Goal: Task Accomplishment & Management: Use online tool/utility

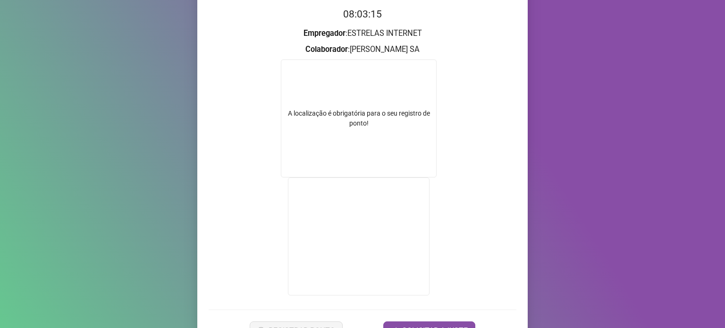
scroll to position [147, 0]
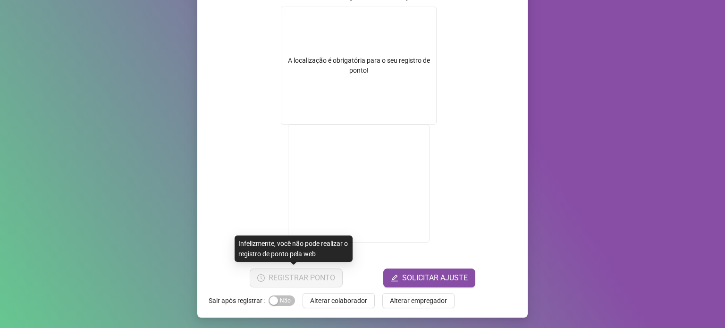
drag, startPoint x: 274, startPoint y: 286, endPoint x: 484, endPoint y: 226, distance: 218.7
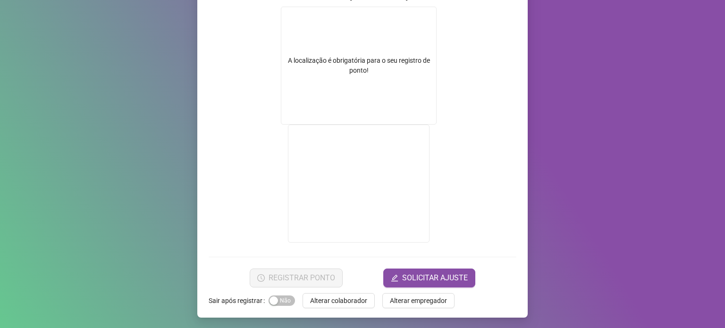
drag, startPoint x: 484, startPoint y: 226, endPoint x: 508, endPoint y: 268, distance: 48.2
click at [508, 269] on div "REGISTRAR PONTO SOLICITAR AJUSTE" at bounding box center [363, 278] width 308 height 19
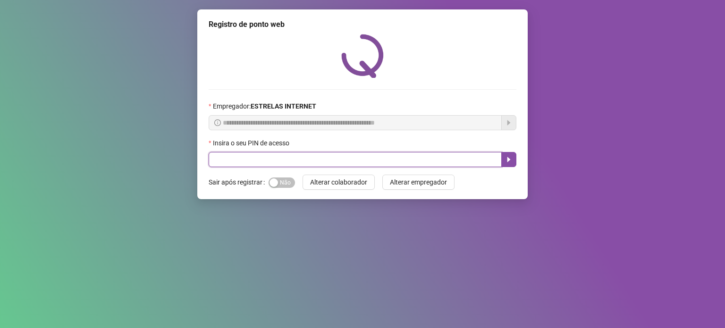
drag, startPoint x: 270, startPoint y: 160, endPoint x: 281, endPoint y: 154, distance: 11.6
click at [271, 160] on input "text" at bounding box center [355, 159] width 293 height 15
type input "*****"
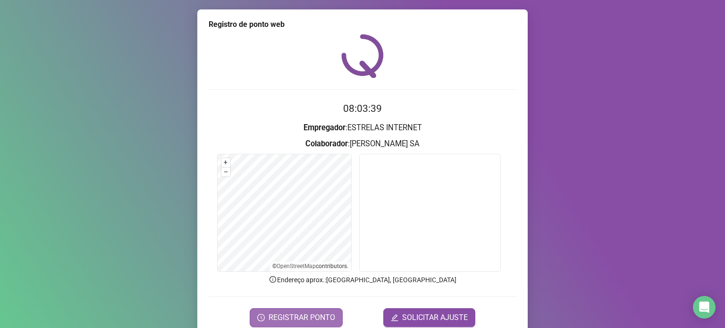
click at [299, 321] on span "REGISTRAR PONTO" at bounding box center [302, 317] width 67 height 11
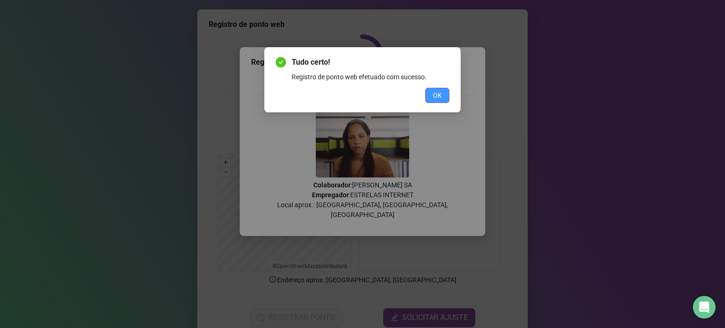
click at [442, 100] on button "OK" at bounding box center [437, 95] width 24 height 15
